Goal: Check status: Check status

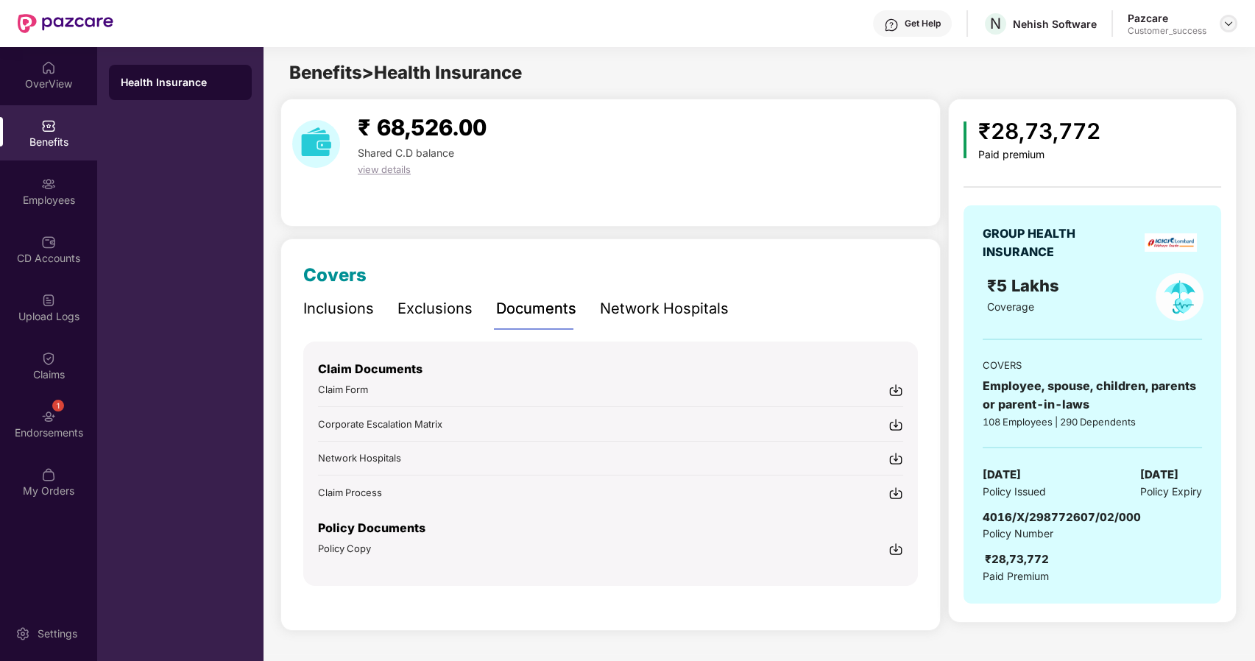
click at [1226, 20] on img at bounding box center [1229, 24] width 12 height 12
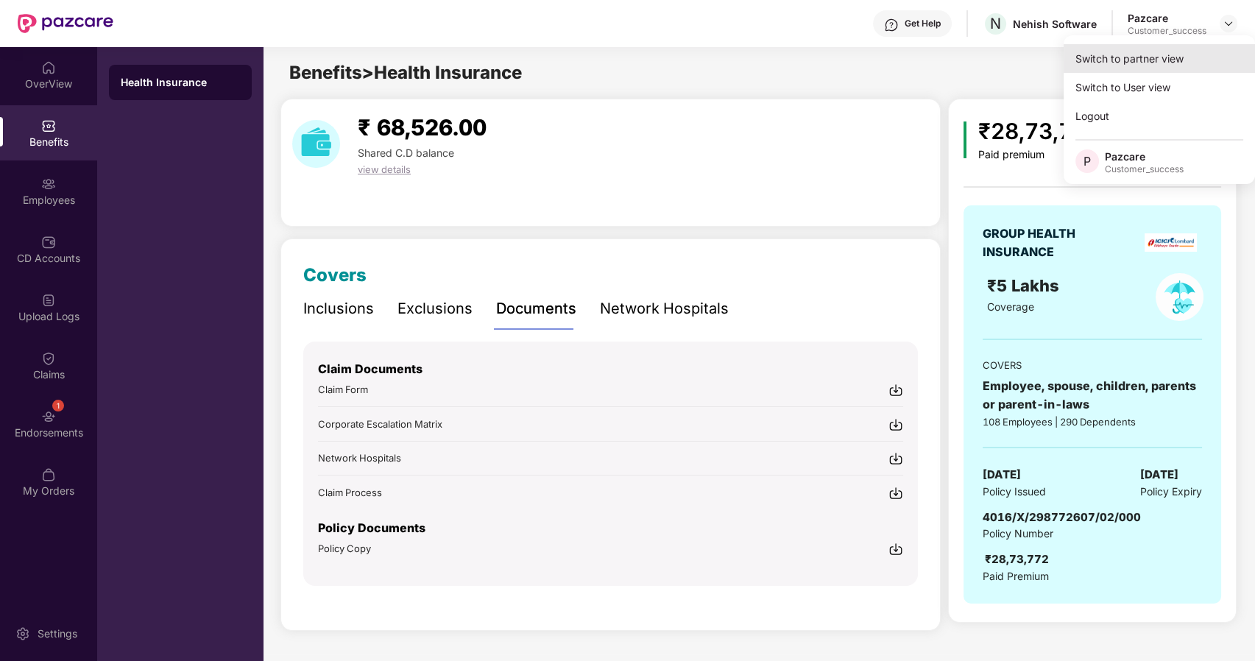
click at [1120, 66] on div "Switch to partner view" at bounding box center [1159, 58] width 191 height 29
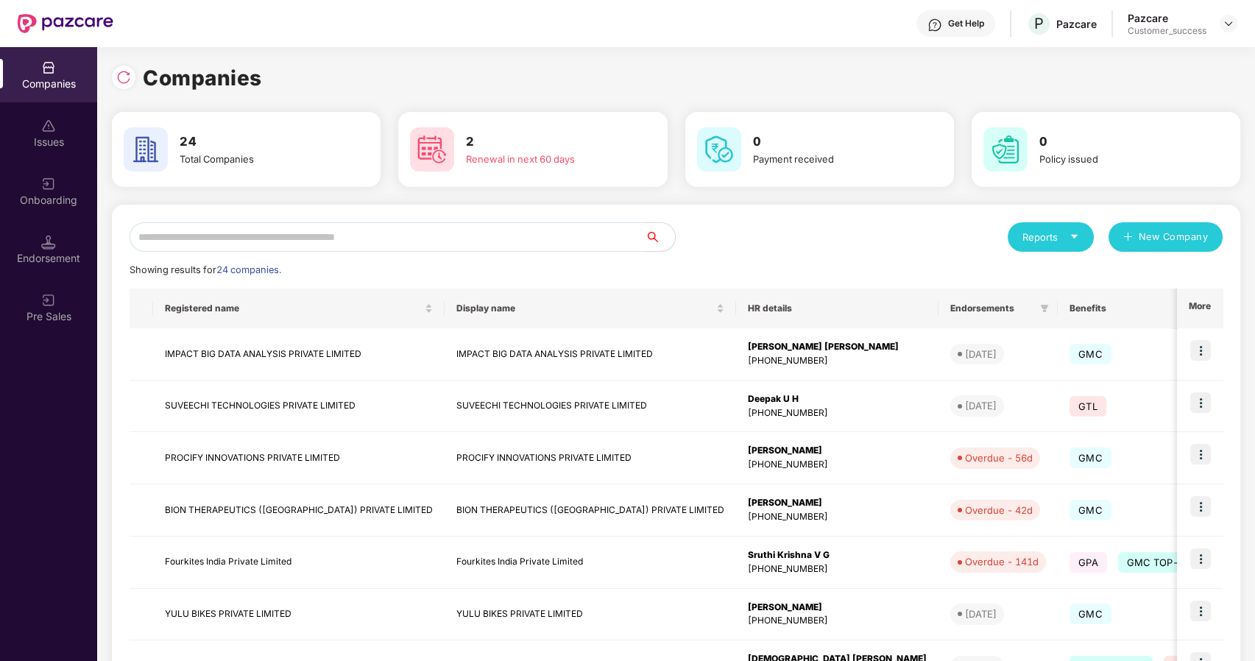
click at [350, 241] on input "text" at bounding box center [388, 236] width 516 height 29
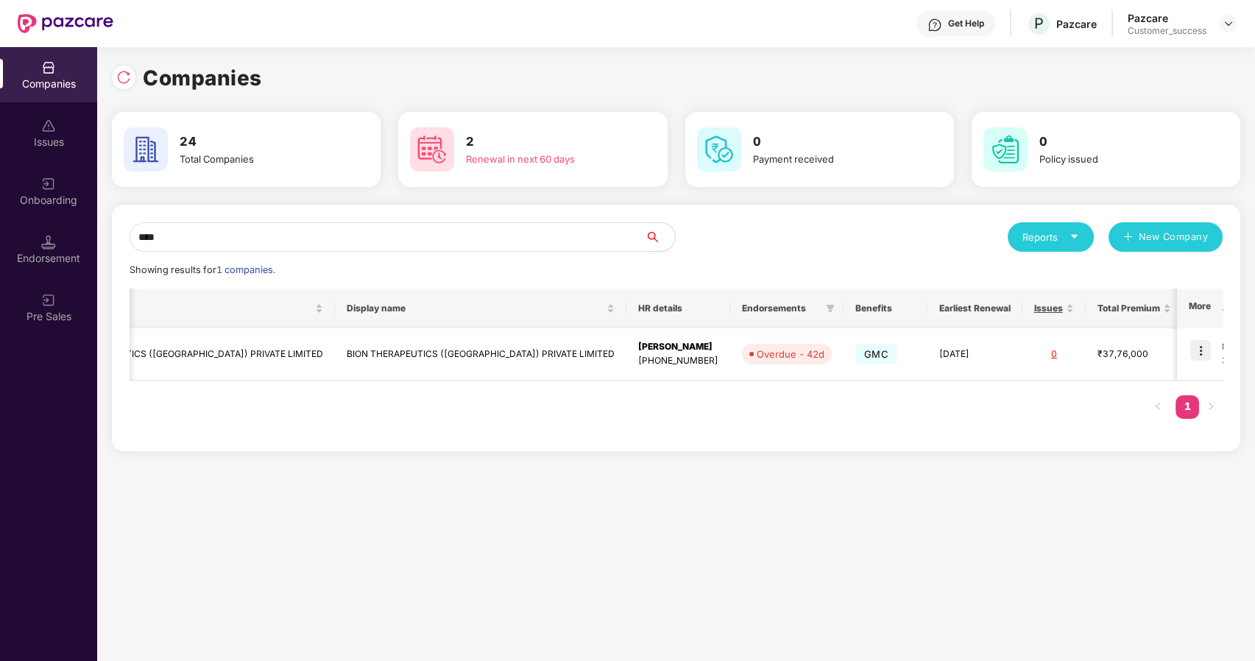
scroll to position [0, 160]
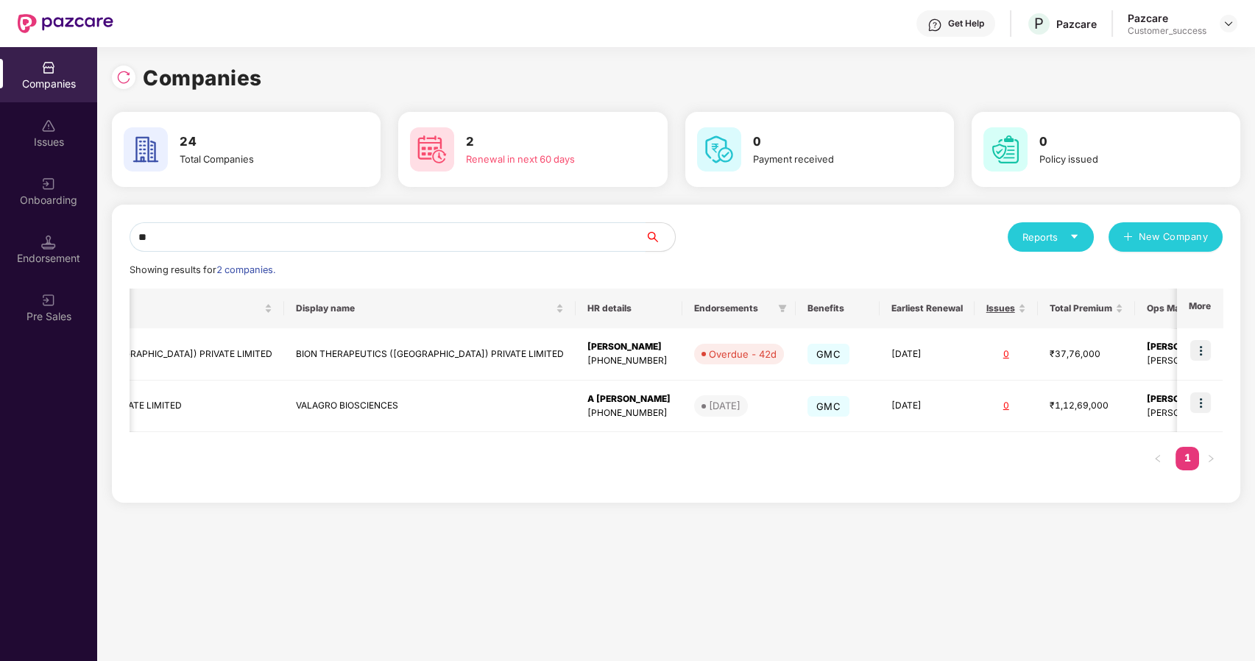
type input "*"
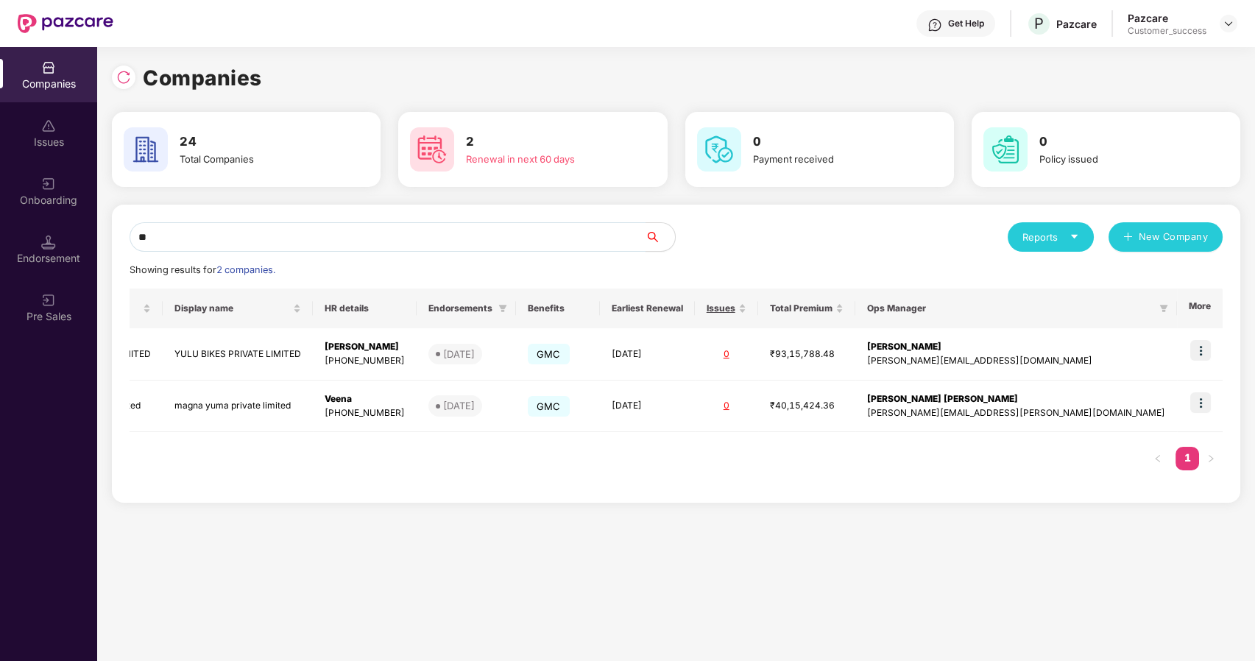
scroll to position [0, 0]
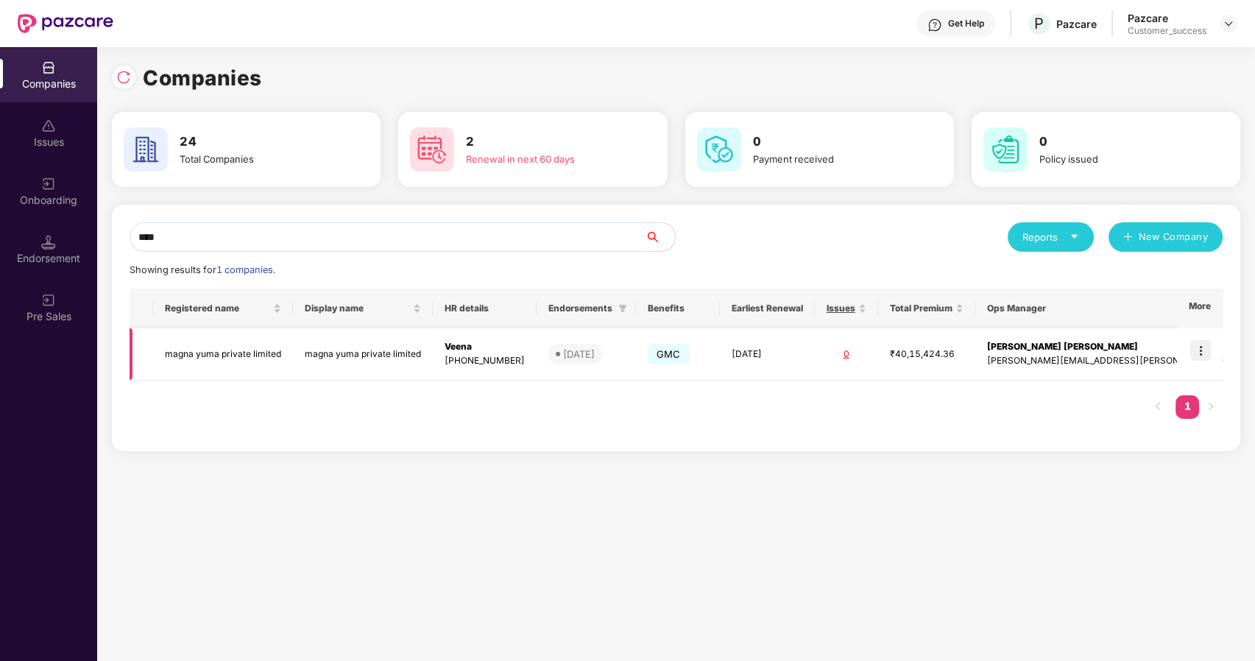
type input "****"
click at [1205, 349] on img at bounding box center [1200, 350] width 21 height 21
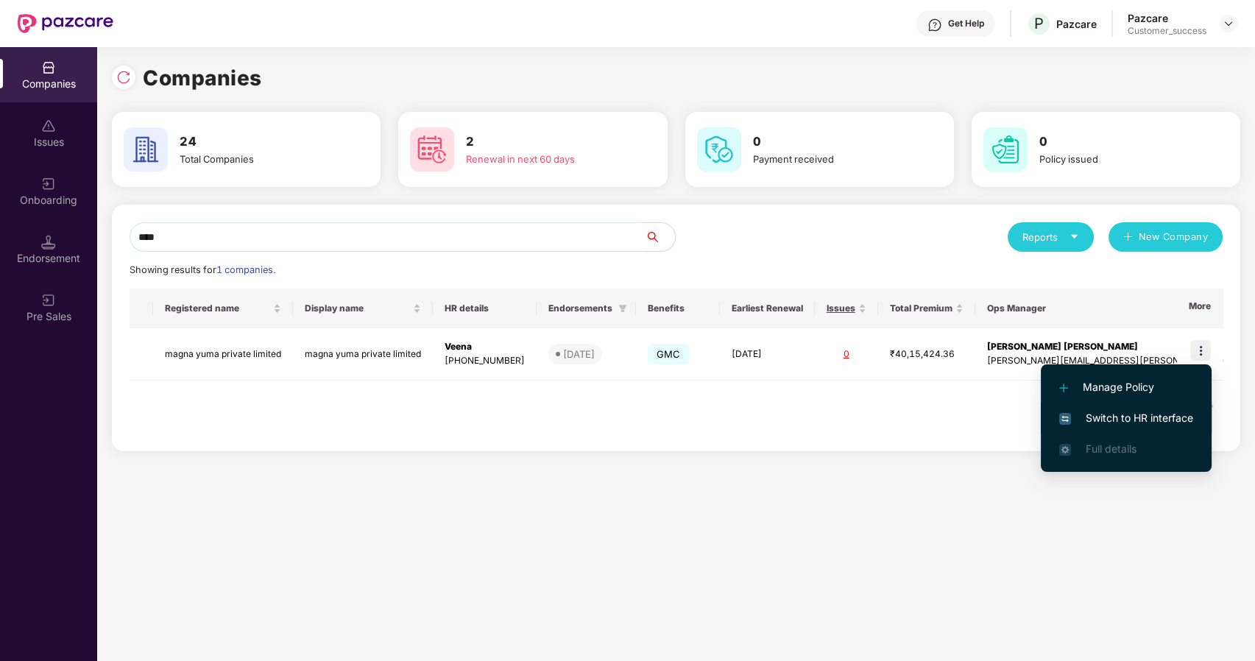
click at [1132, 419] on span "Switch to HR interface" at bounding box center [1126, 418] width 134 height 16
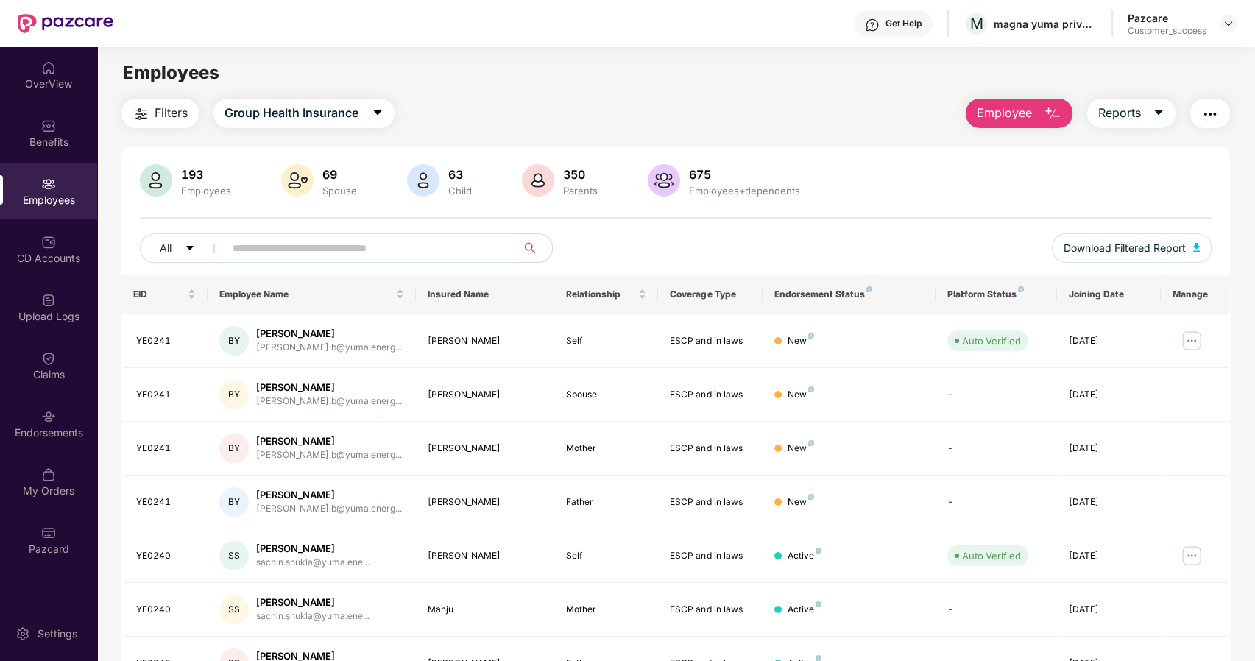
click at [233, 250] on input "text" at bounding box center [365, 248] width 264 height 22
paste input "******"
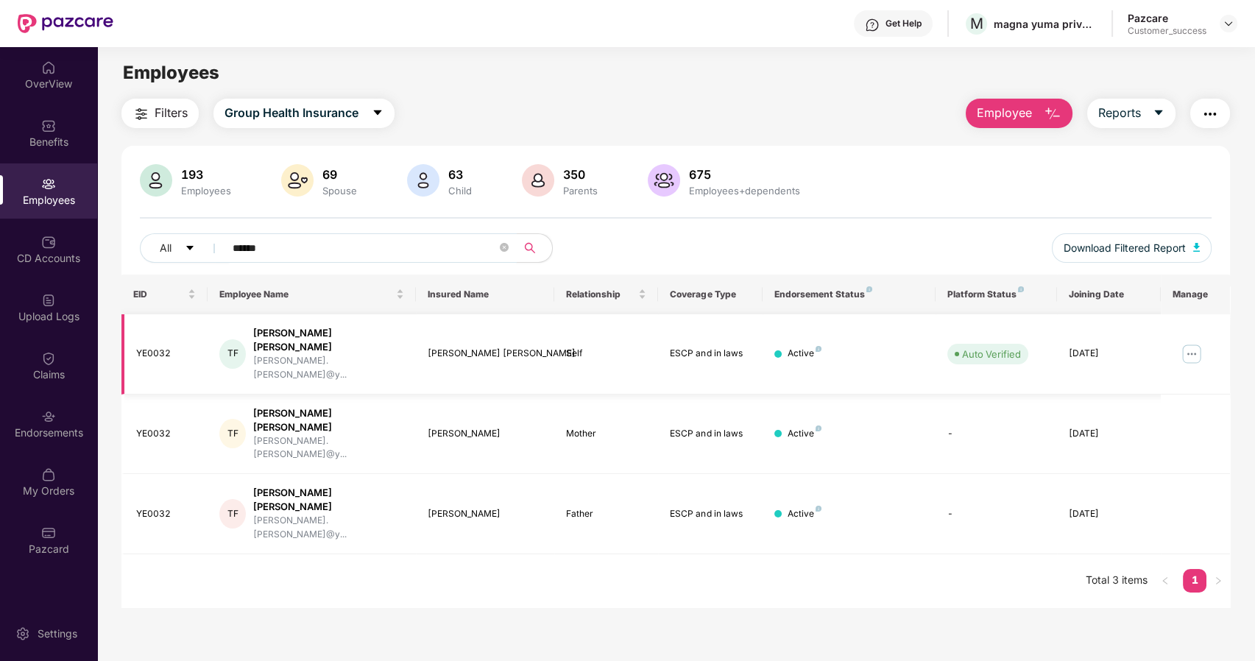
type input "******"
click at [1196, 342] on img at bounding box center [1192, 354] width 24 height 24
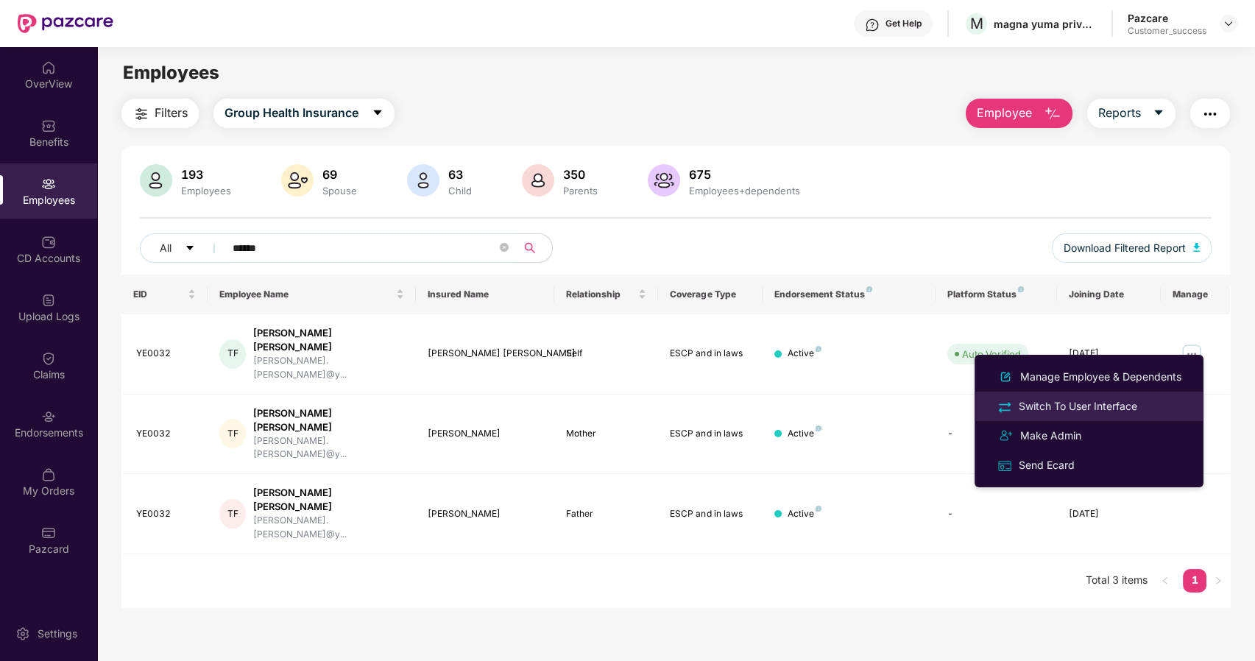
click at [1094, 400] on div "Switch To User Interface" at bounding box center [1078, 406] width 124 height 16
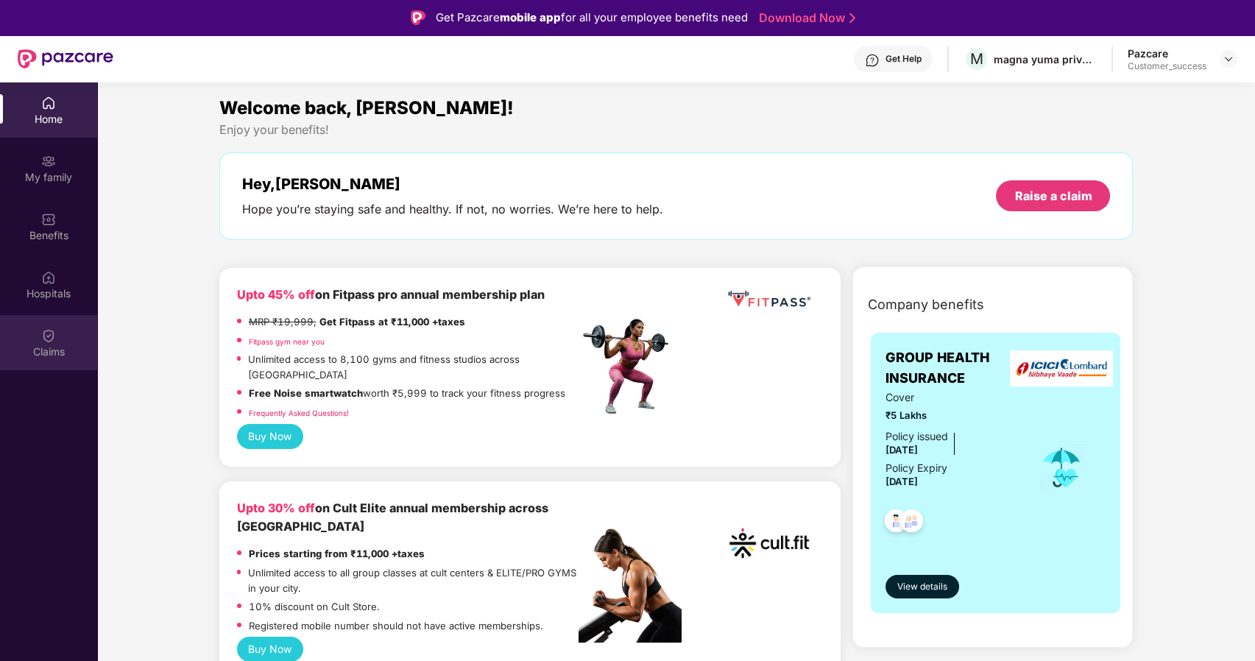
click at [65, 348] on div "Claims" at bounding box center [48, 352] width 97 height 15
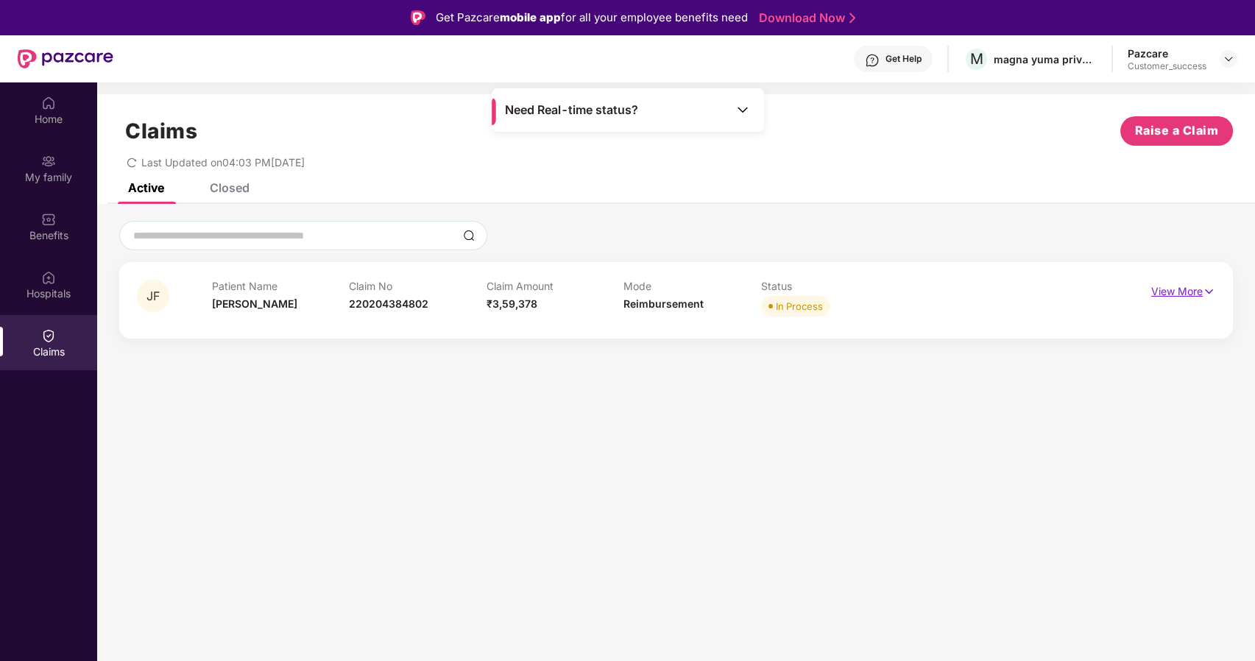
click at [1193, 289] on p "View More" at bounding box center [1183, 290] width 64 height 20
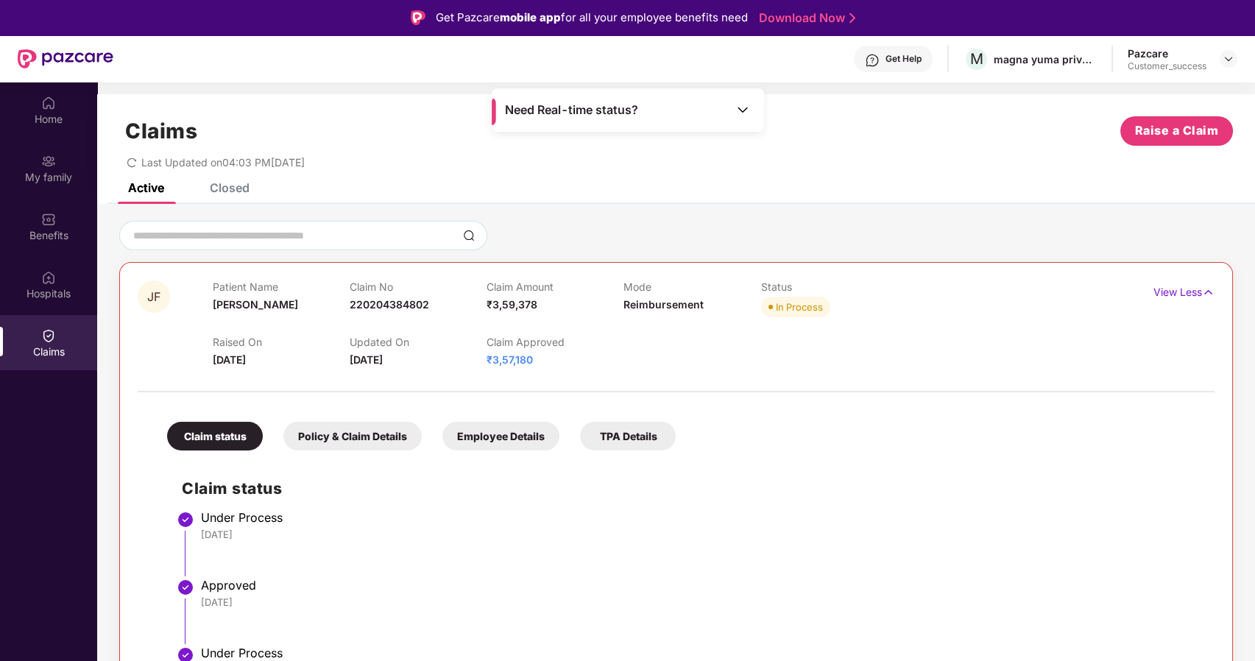
click at [233, 184] on div "Closed" at bounding box center [230, 187] width 40 height 15
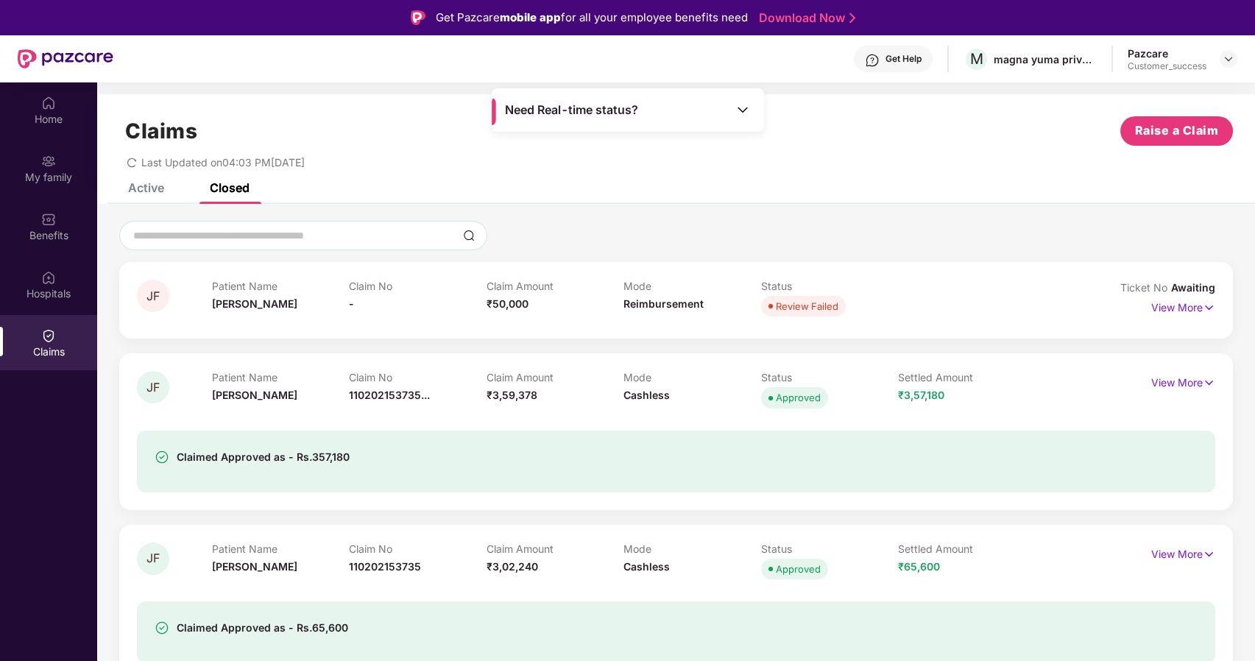
click at [147, 191] on div "Active" at bounding box center [146, 187] width 36 height 15
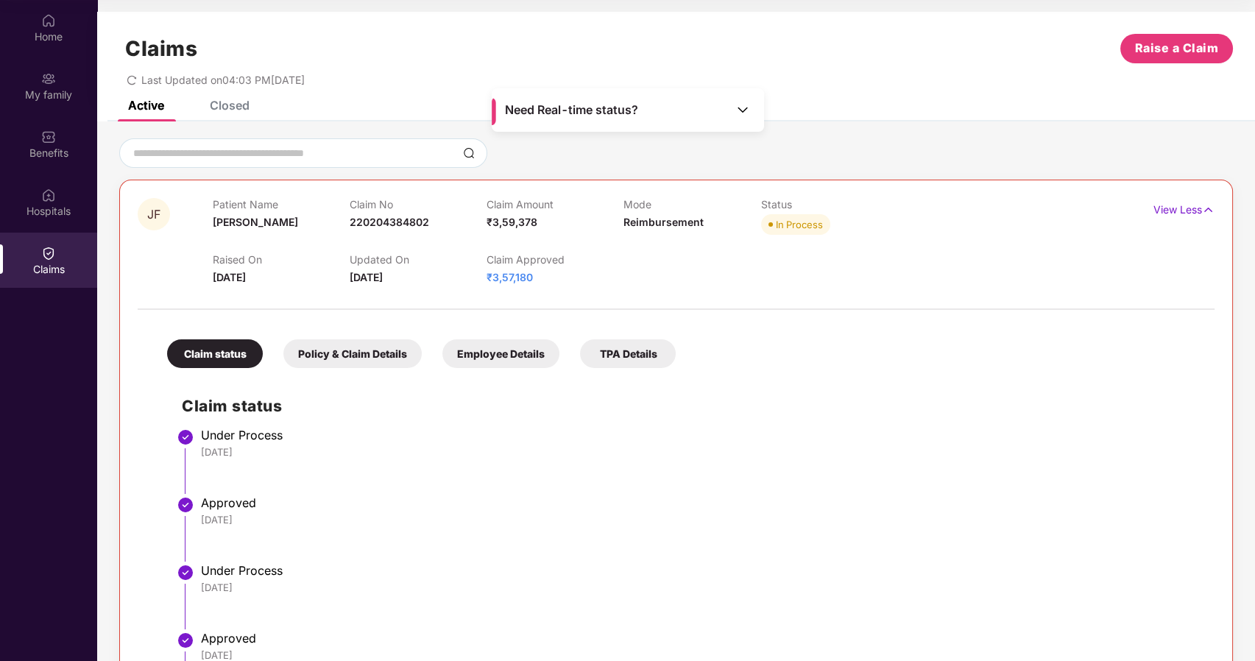
click at [771, 557] on li "Approved [DATE]" at bounding box center [691, 535] width 1018 height 68
click at [345, 360] on div "Policy & Claim Details" at bounding box center [352, 353] width 138 height 29
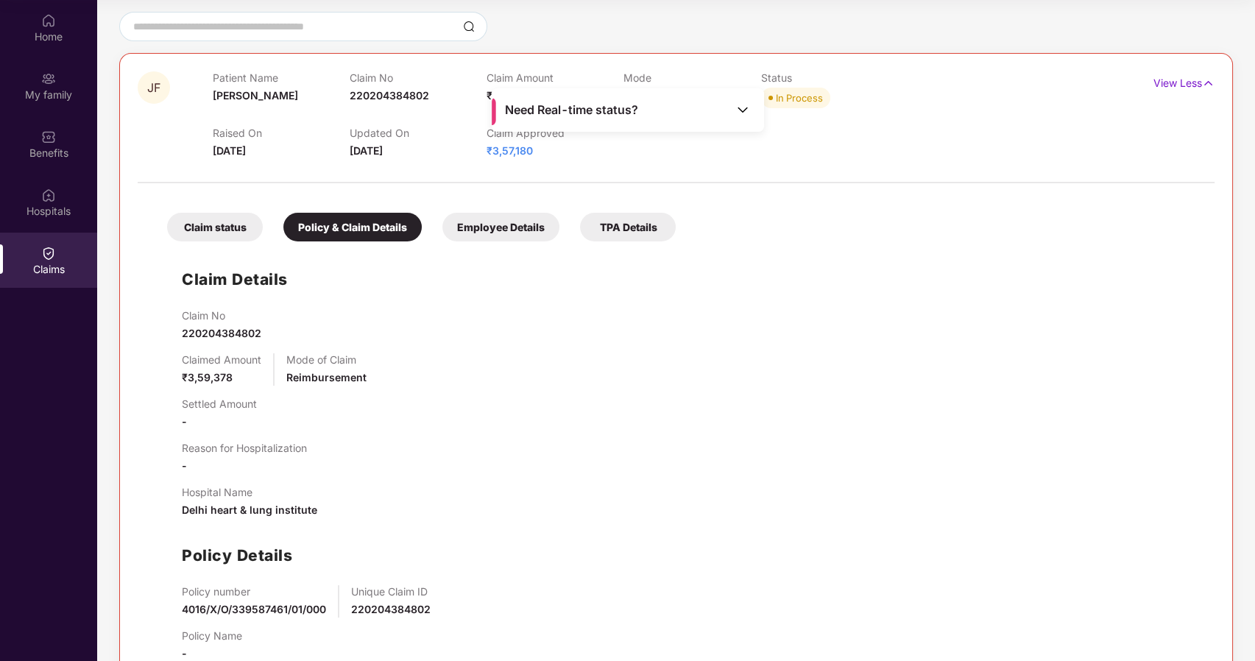
scroll to position [124, 0]
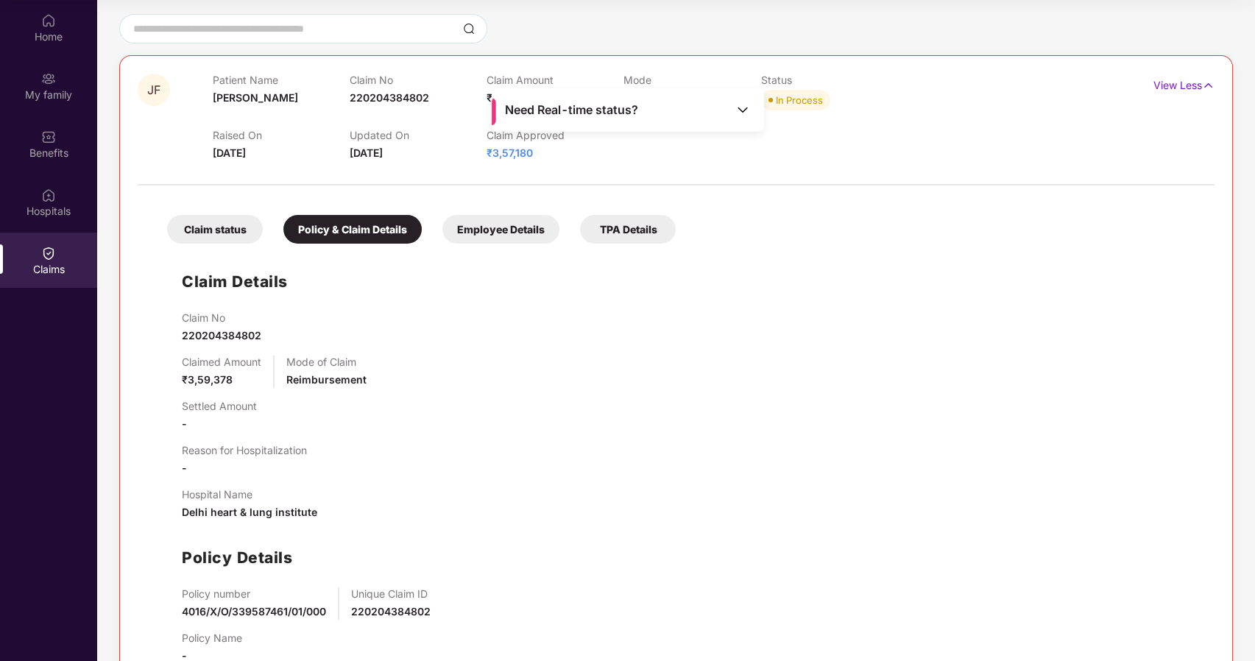
click at [607, 236] on div "TPA Details" at bounding box center [628, 229] width 96 height 29
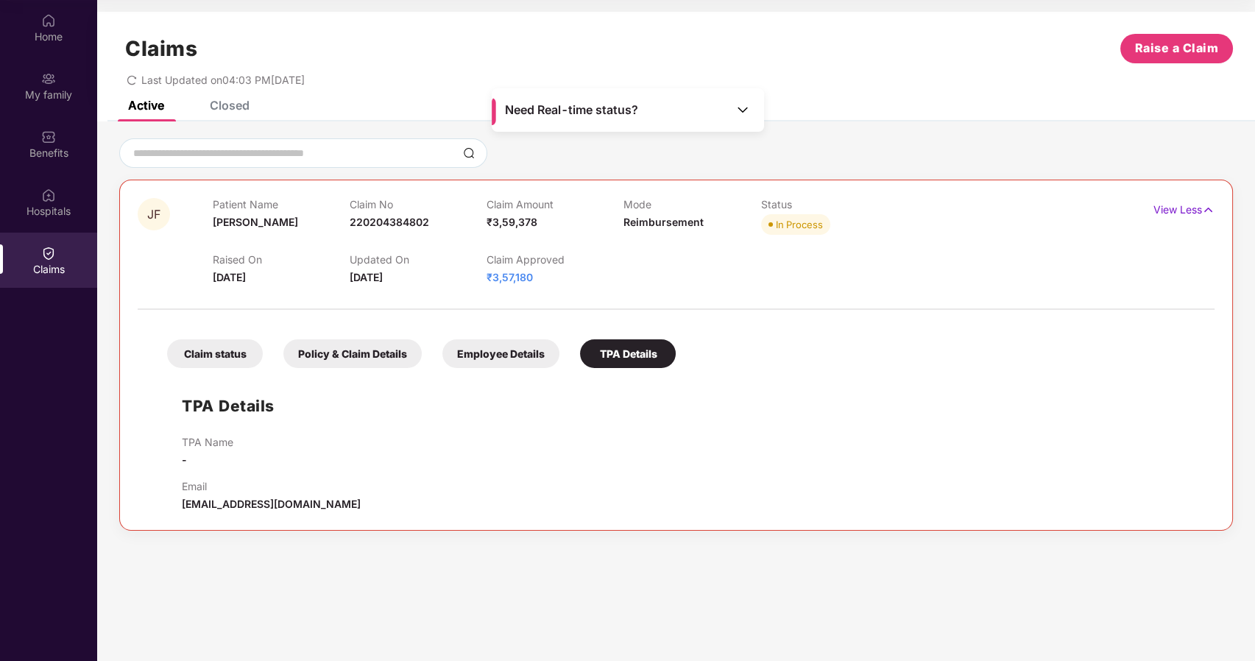
scroll to position [0, 0]
click at [461, 347] on div "Employee Details" at bounding box center [500, 353] width 117 height 29
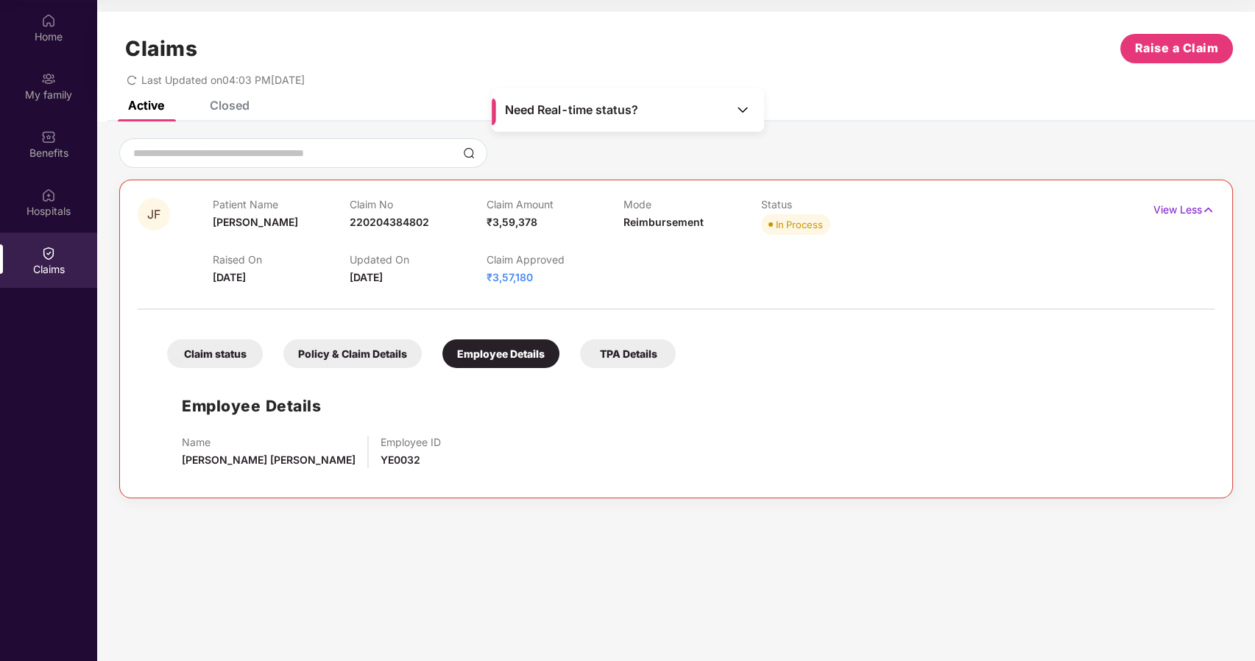
click at [285, 359] on div "Policy & Claim Details" at bounding box center [352, 353] width 138 height 29
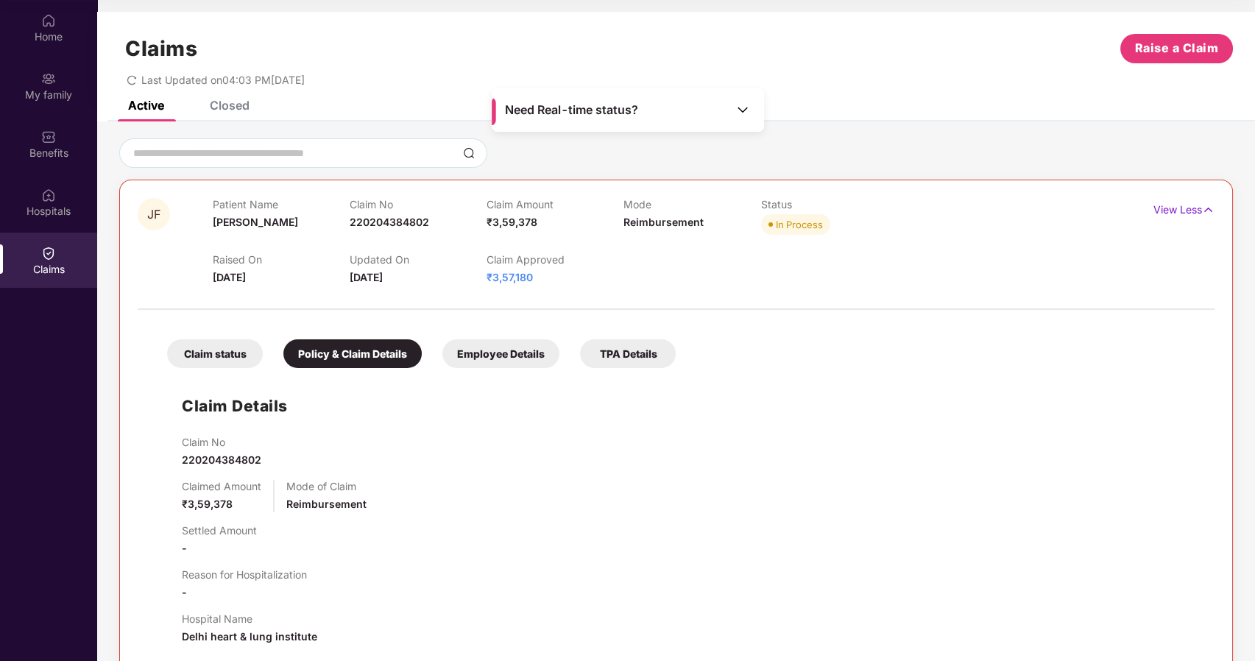
click at [183, 351] on div "Claim status" at bounding box center [215, 353] width 96 height 29
